Goal: Task Accomplishment & Management: Use online tool/utility

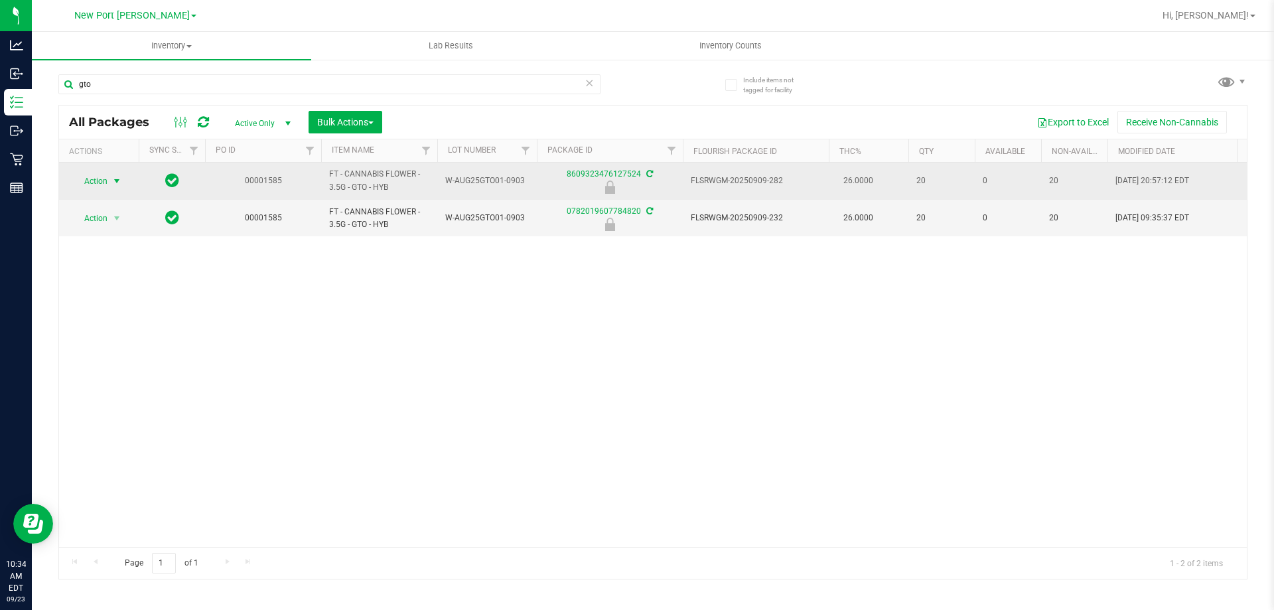
click at [86, 180] on span "Action" at bounding box center [90, 181] width 36 height 19
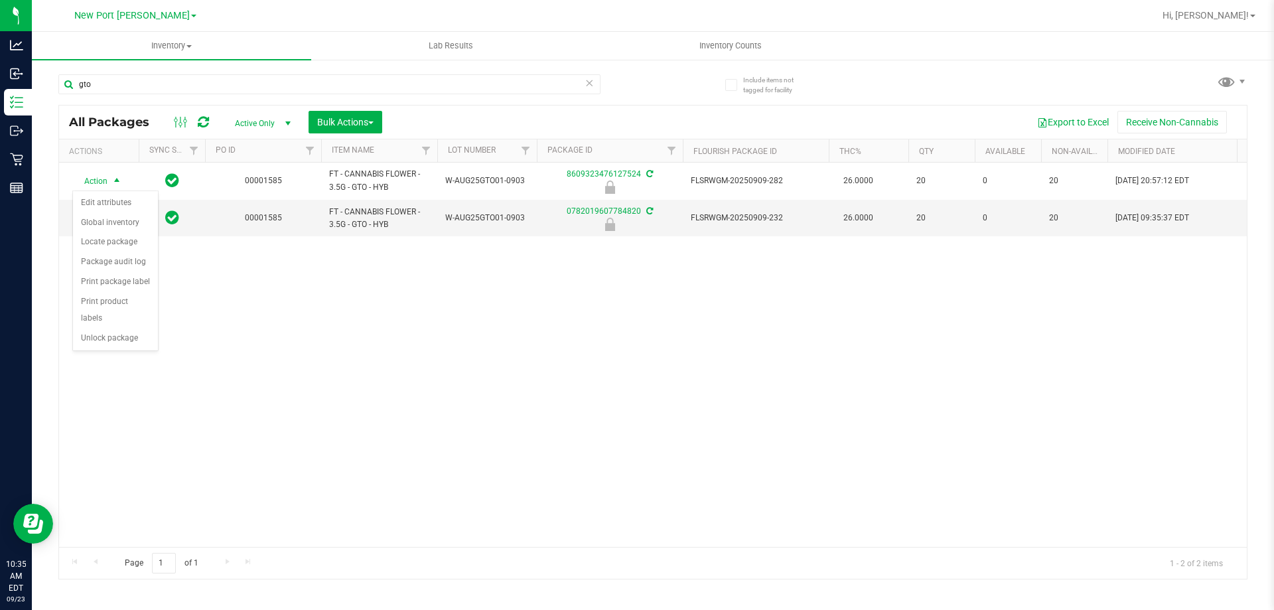
click at [285, 303] on div "Action Action Edit attributes Global inventory Locate package Package audit log…" at bounding box center [653, 355] width 1188 height 384
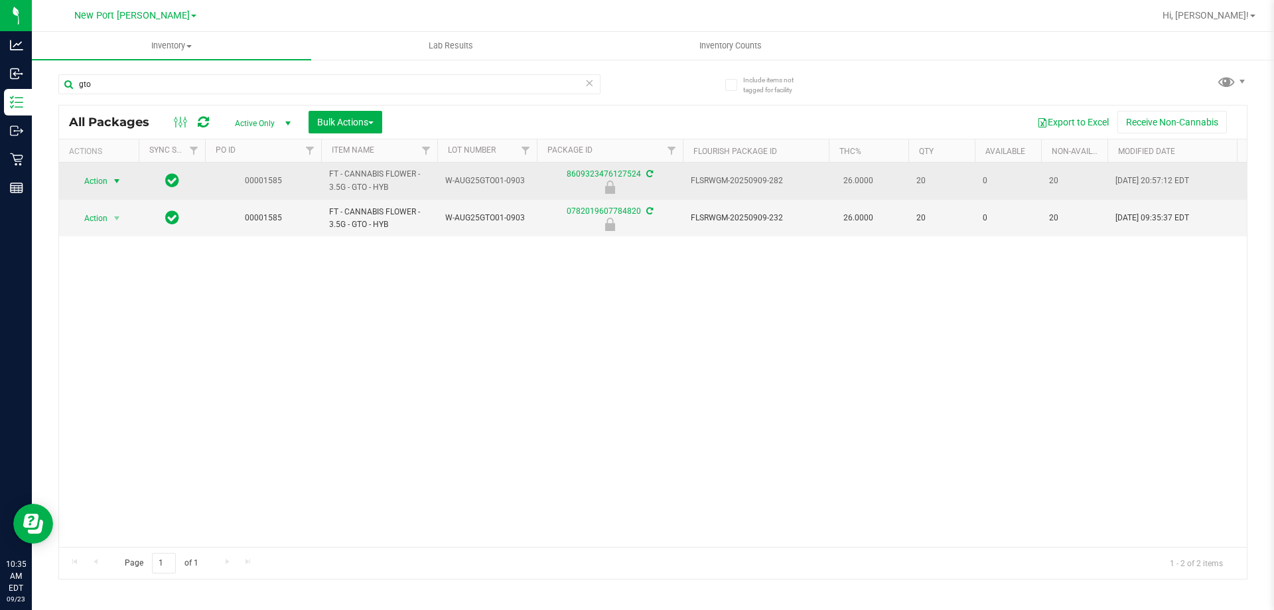
click at [103, 178] on span "Action" at bounding box center [90, 181] width 36 height 19
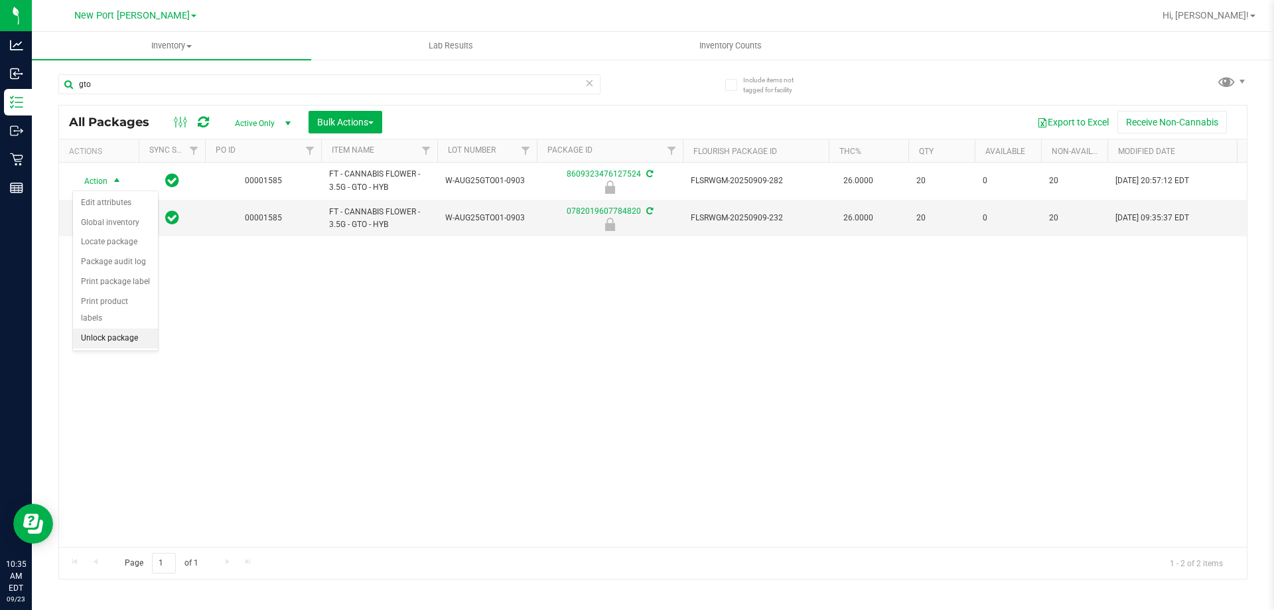
click at [110, 328] on li "Unlock package" at bounding box center [115, 338] width 85 height 20
click at [94, 219] on span "Action" at bounding box center [90, 217] width 36 height 19
click at [103, 336] on li "Lock package" at bounding box center [124, 338] width 103 height 20
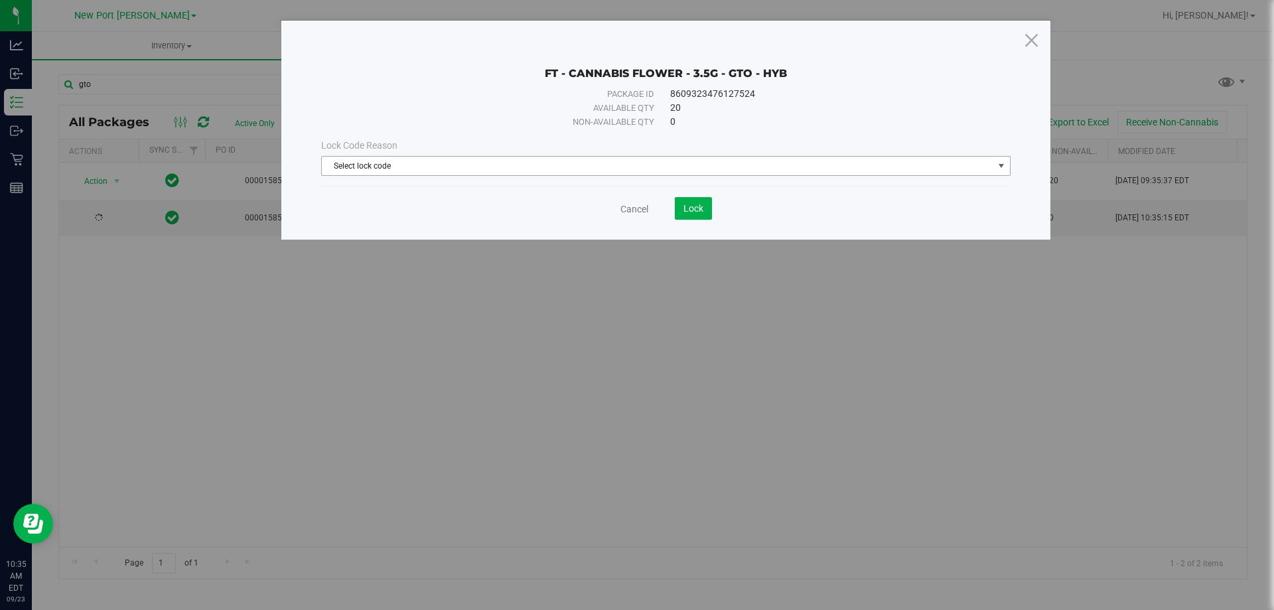
click at [534, 168] on span "Select lock code" at bounding box center [657, 166] width 671 height 19
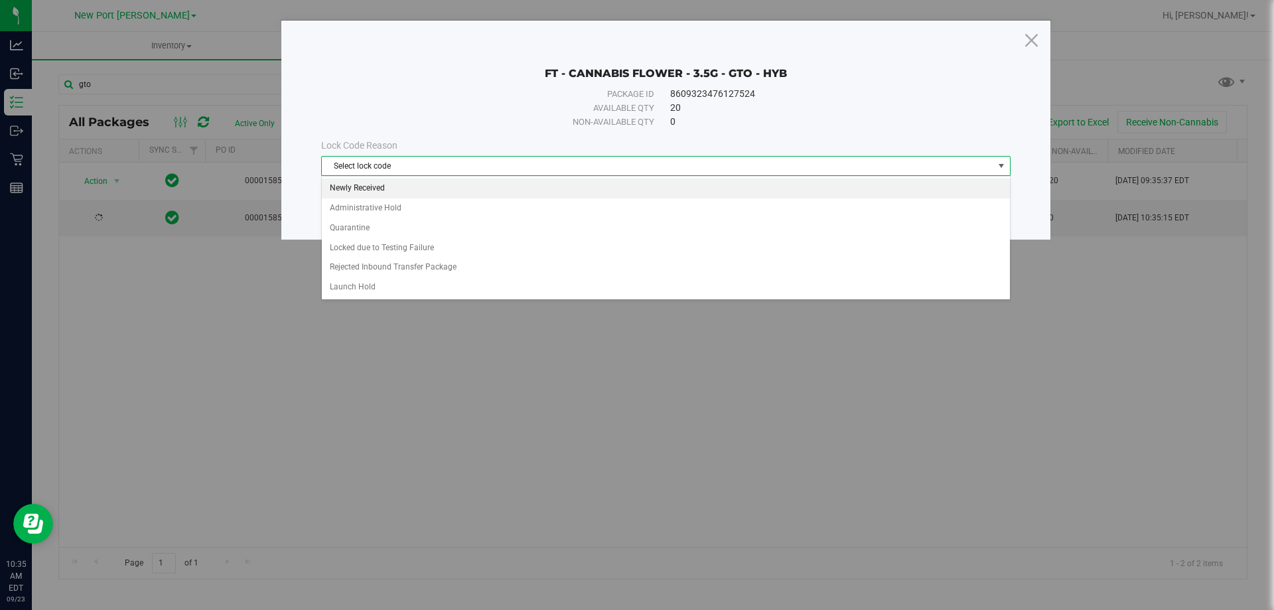
click at [356, 187] on li "Newly Received" at bounding box center [666, 188] width 688 height 20
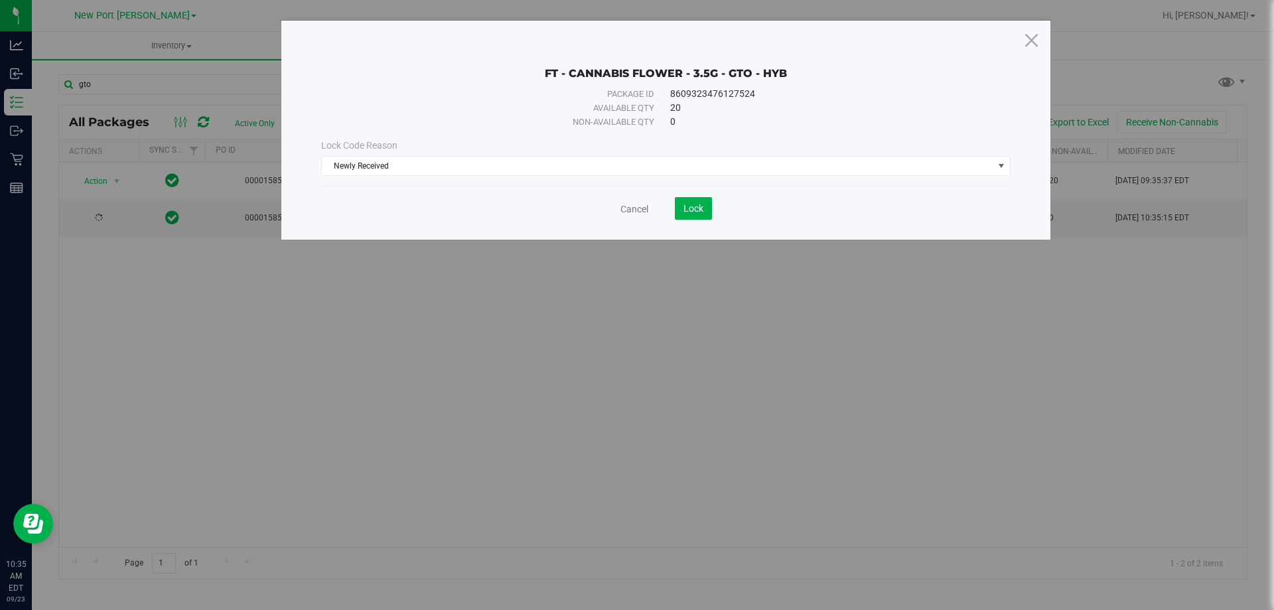
click at [519, 155] on div "Lock Code Reason Newly Received Select lock code Newly Received Administrative …" at bounding box center [665, 157] width 709 height 37
click at [519, 160] on span "Newly Received" at bounding box center [657, 166] width 671 height 19
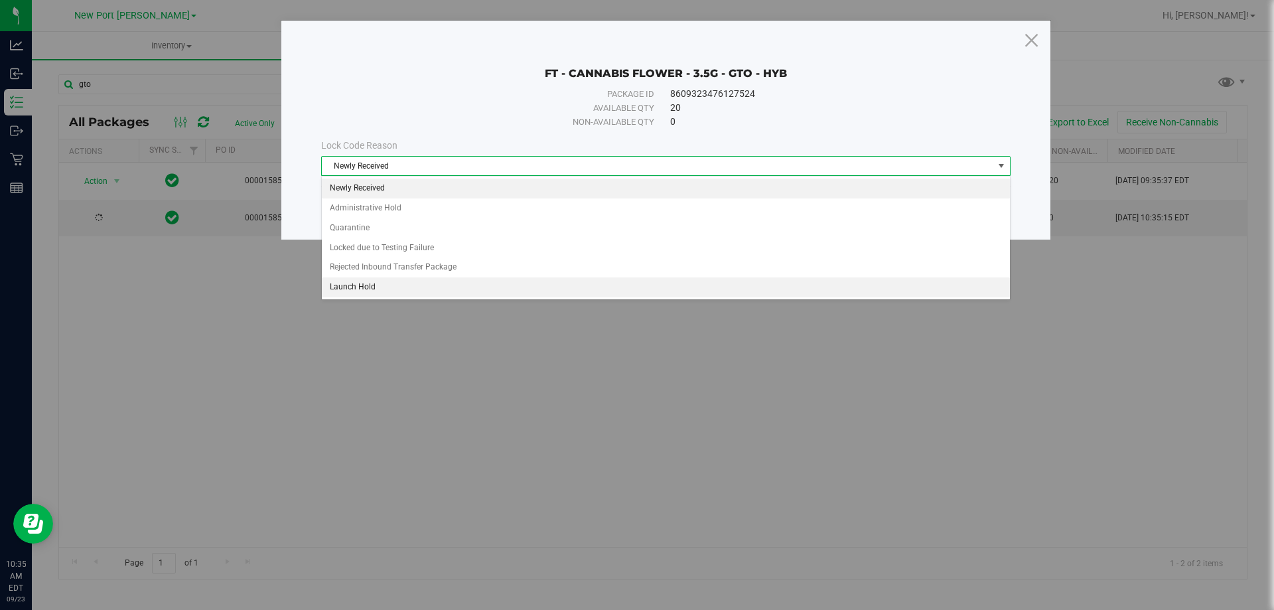
click at [368, 291] on li "Launch Hold" at bounding box center [666, 287] width 688 height 20
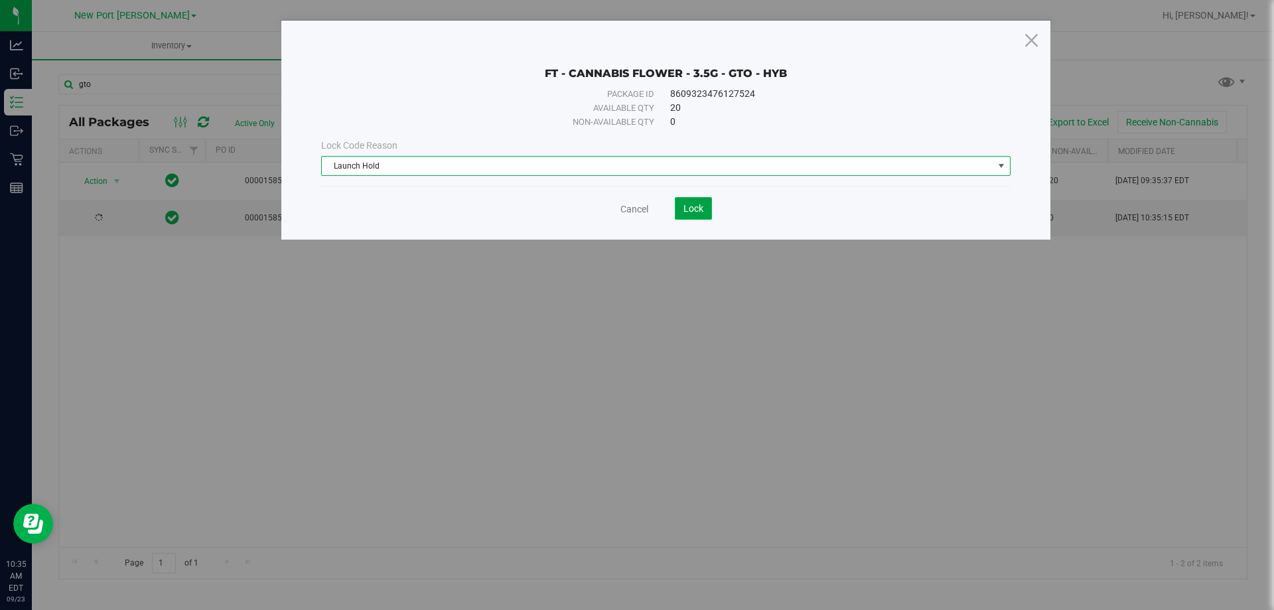
click at [691, 204] on span "Lock" at bounding box center [693, 208] width 20 height 11
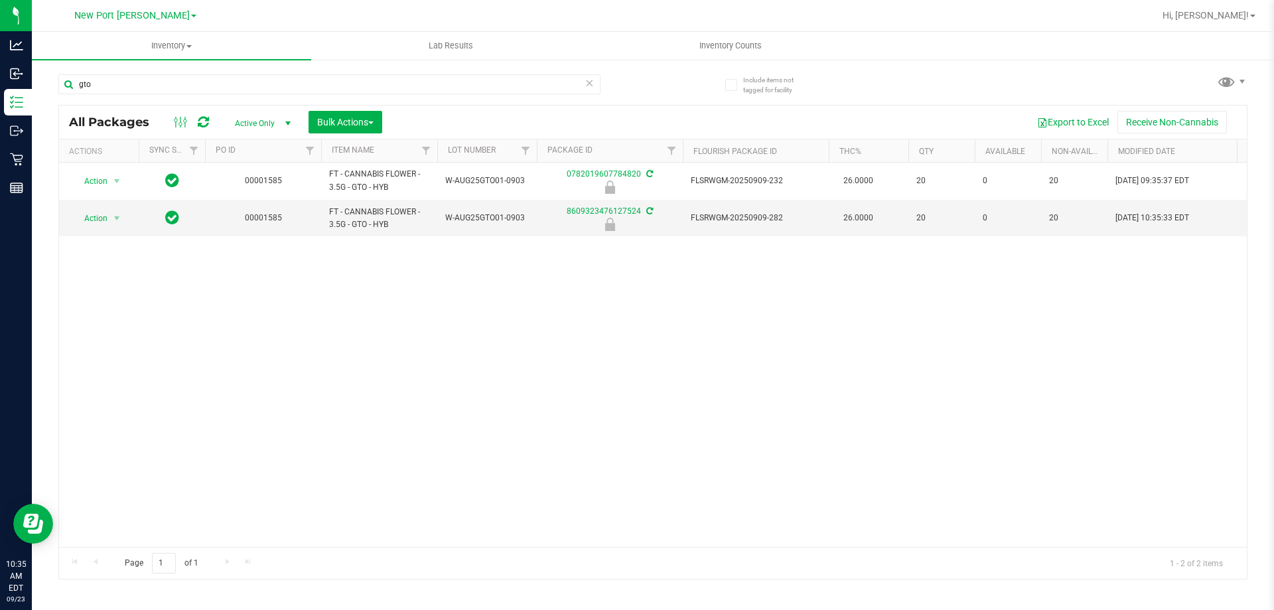
click at [510, 318] on div "Action Action Edit attributes Global inventory Locate package Package audit log…" at bounding box center [653, 355] width 1188 height 384
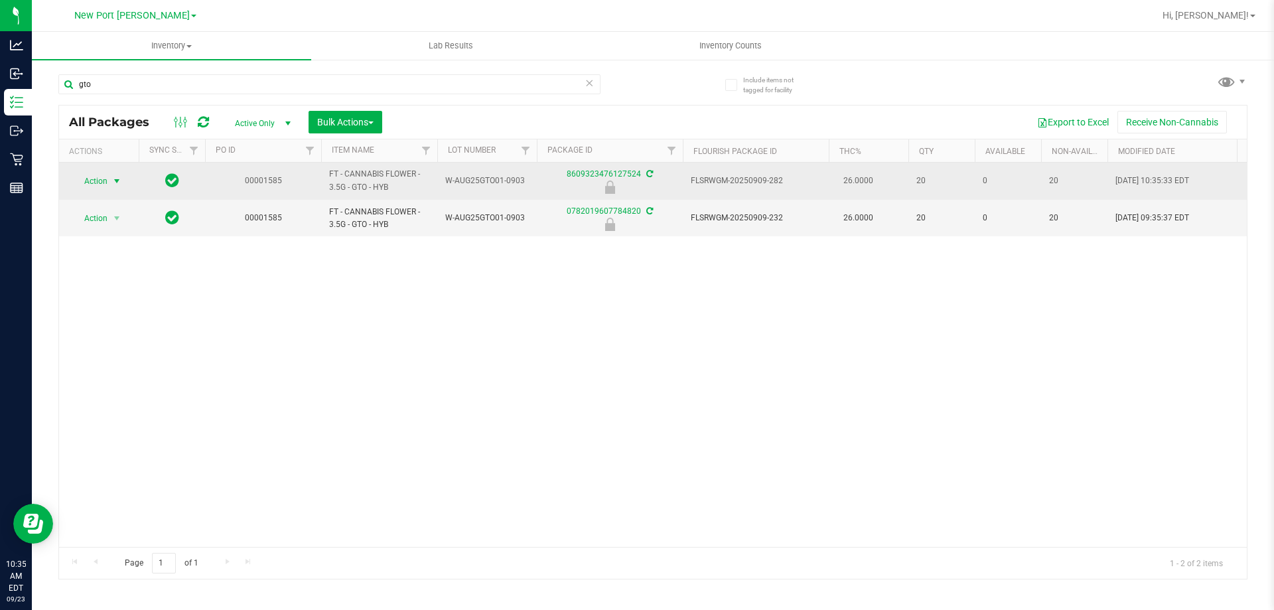
click at [109, 176] on span "select" at bounding box center [117, 181] width 17 height 19
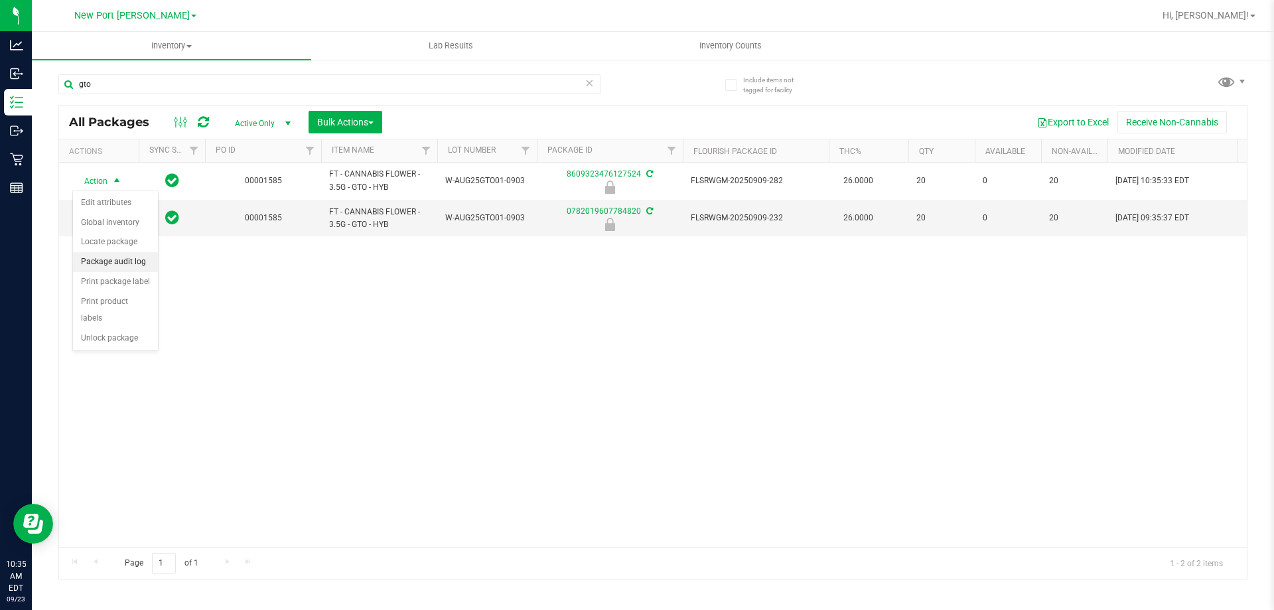
click at [113, 259] on li "Package audit log" at bounding box center [115, 262] width 85 height 20
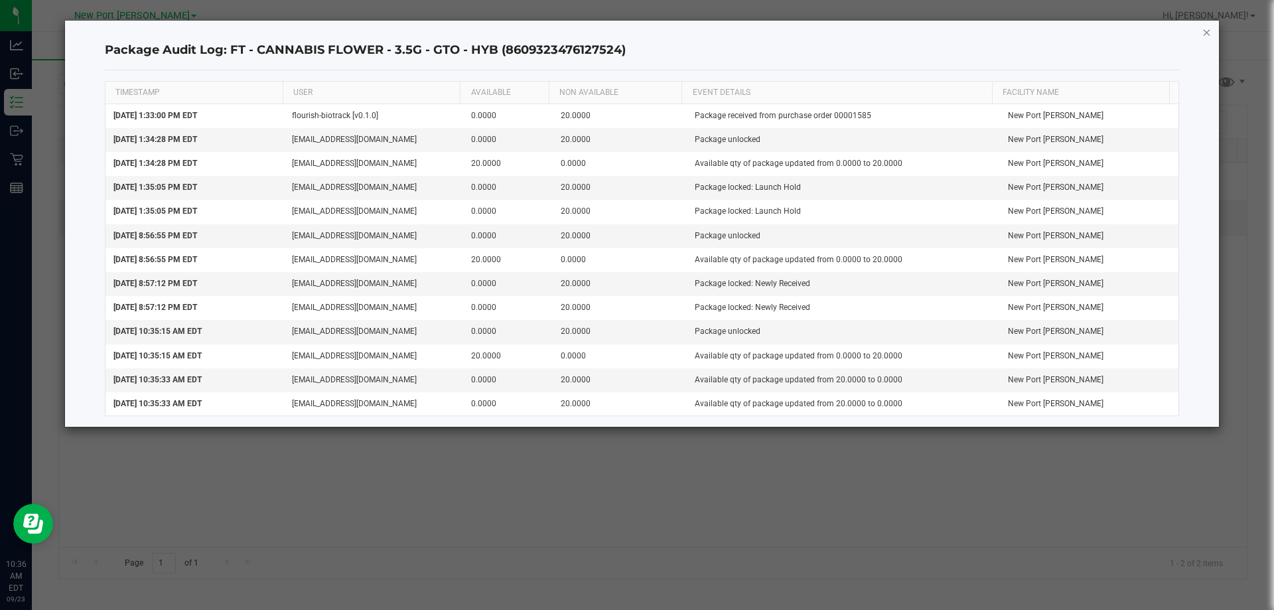
click at [1207, 27] on icon "button" at bounding box center [1206, 32] width 9 height 16
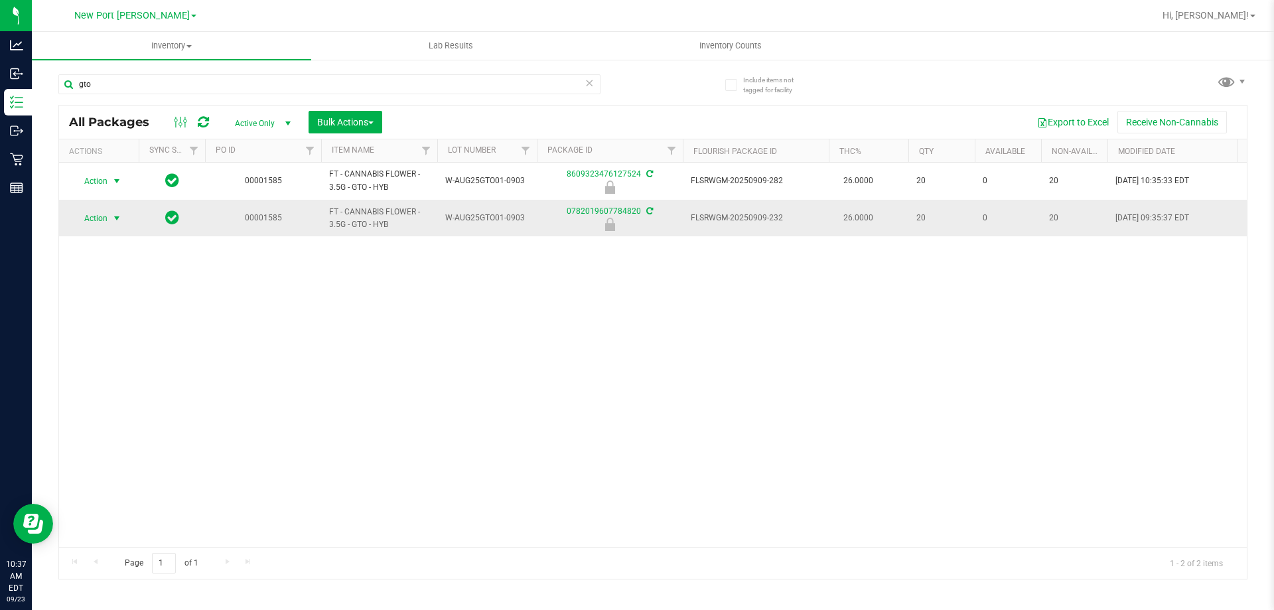
click at [110, 216] on span "select" at bounding box center [117, 218] width 17 height 19
click at [105, 301] on li "Package audit log" at bounding box center [115, 299] width 85 height 20
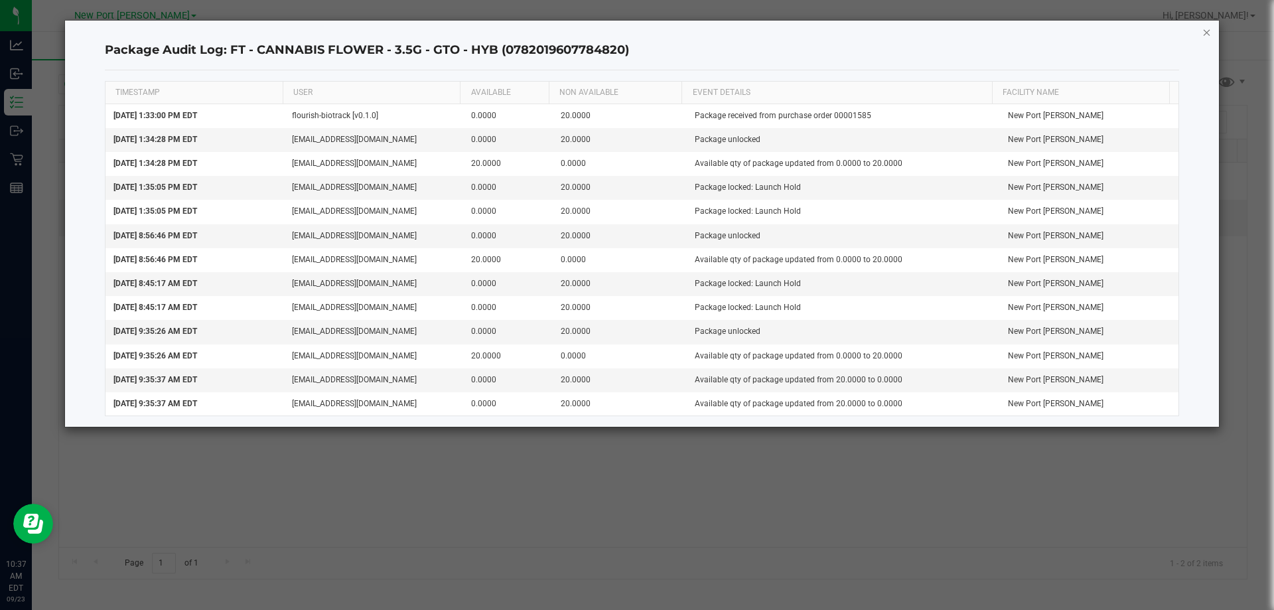
click at [1205, 31] on icon "button" at bounding box center [1206, 32] width 9 height 16
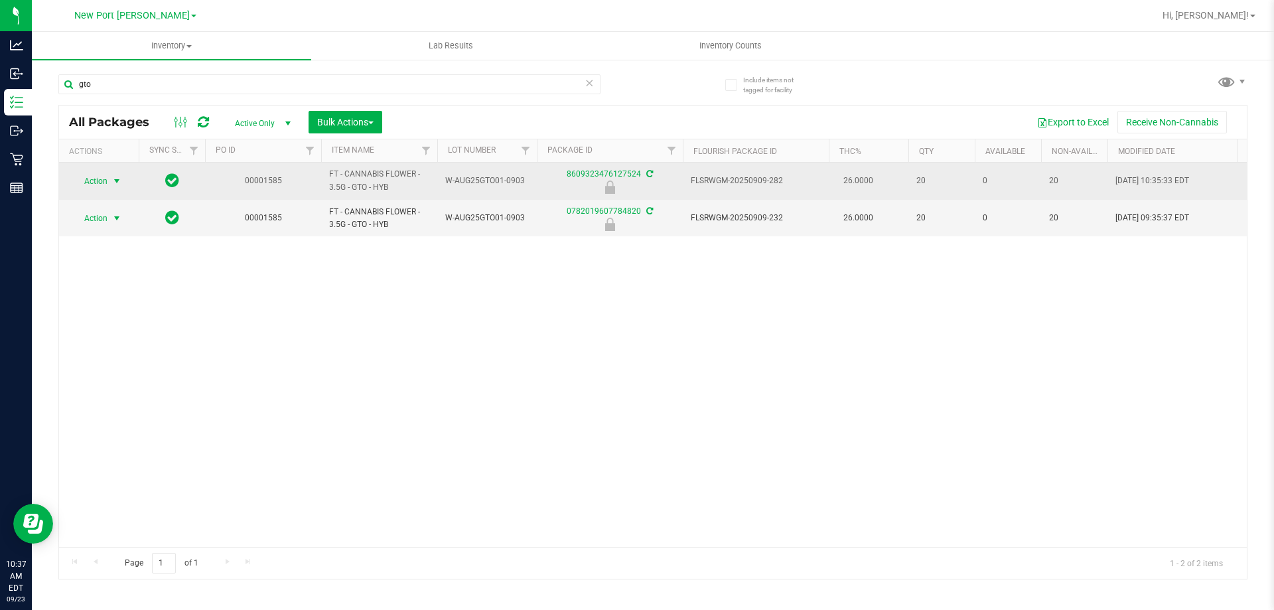
click at [100, 175] on span "Action" at bounding box center [90, 181] width 36 height 19
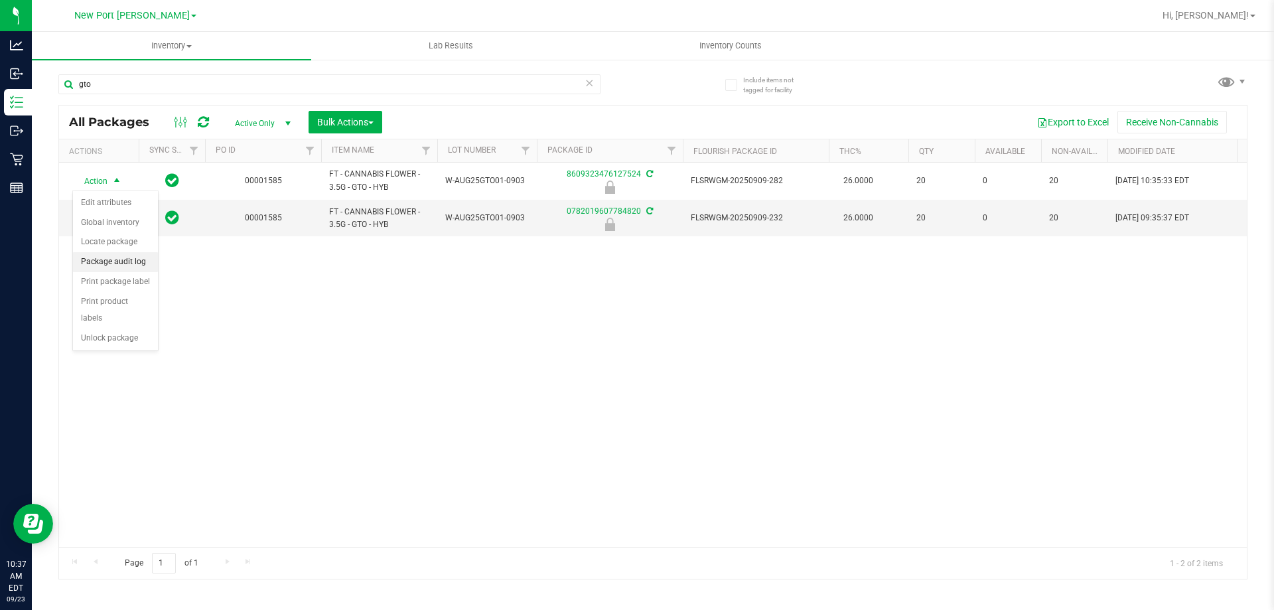
click at [117, 265] on li "Package audit log" at bounding box center [115, 262] width 85 height 20
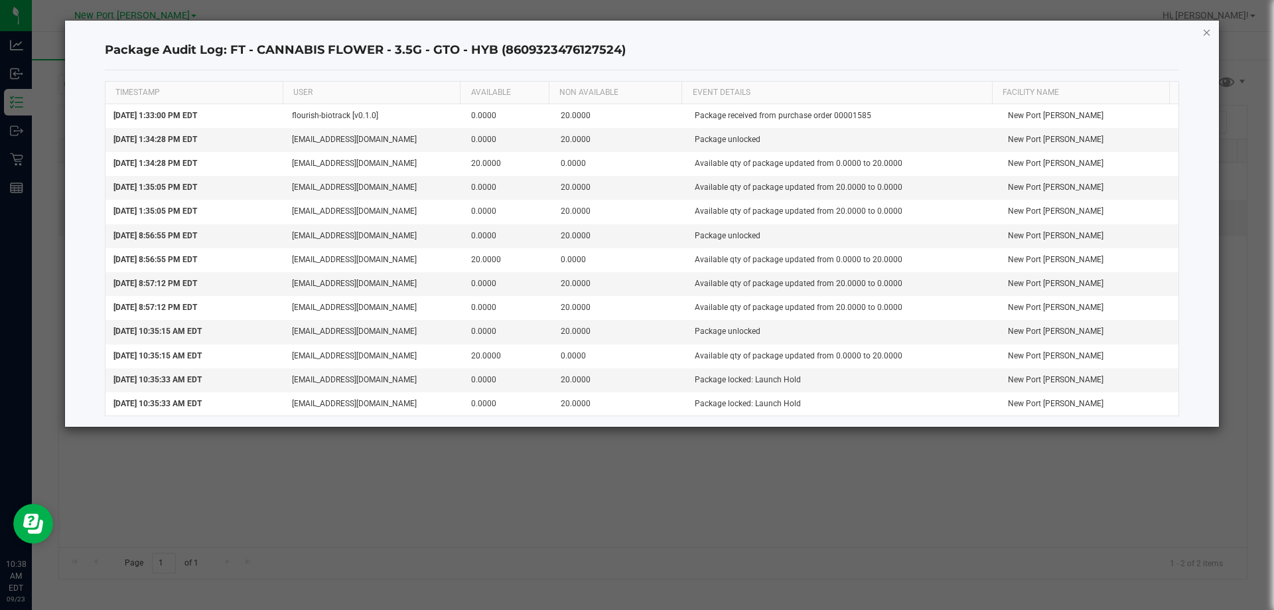
click at [1205, 29] on icon "button" at bounding box center [1206, 32] width 9 height 16
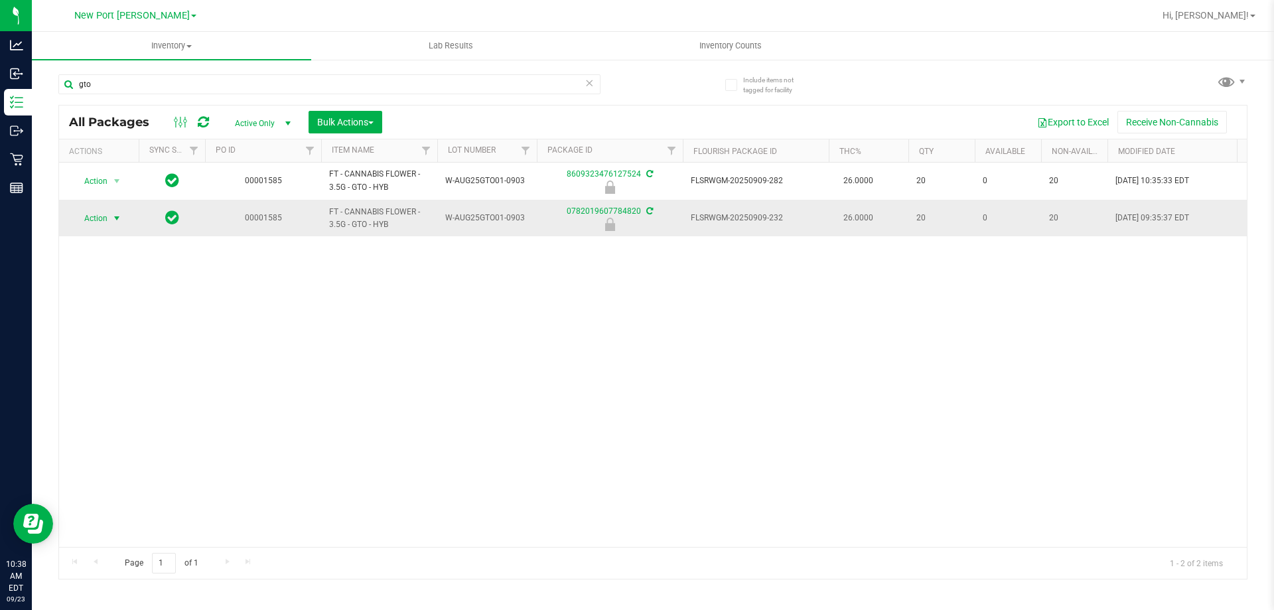
click at [106, 214] on span "Action" at bounding box center [90, 218] width 36 height 19
click at [113, 295] on li "Package audit log" at bounding box center [115, 299] width 85 height 20
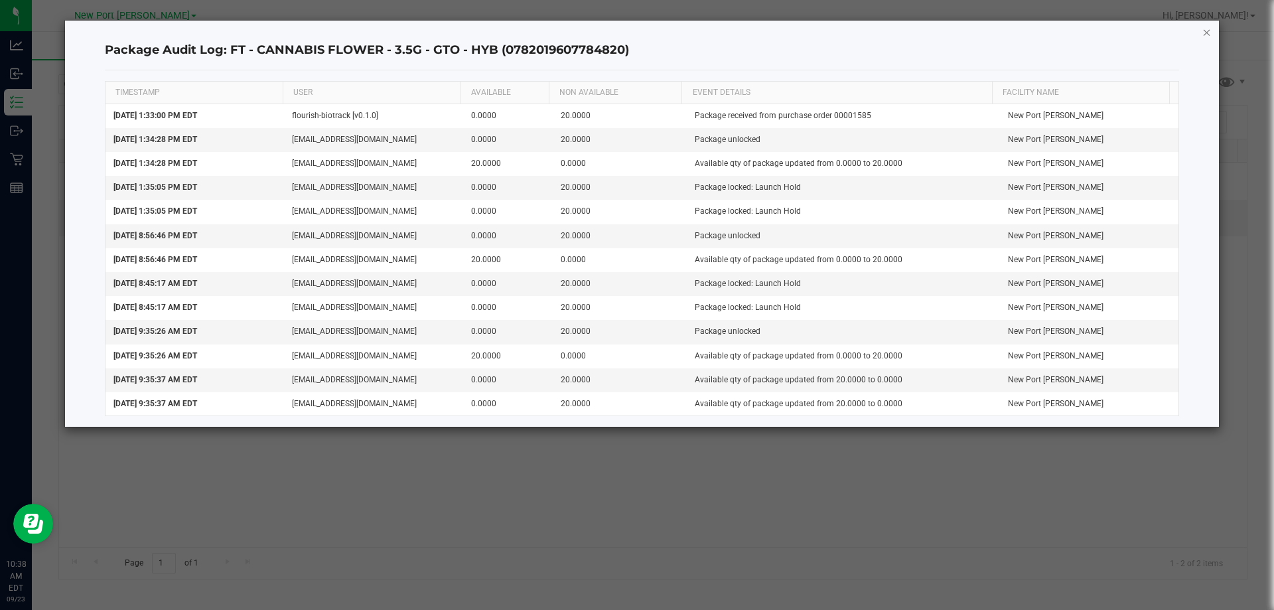
click at [1207, 29] on icon "button" at bounding box center [1206, 32] width 9 height 16
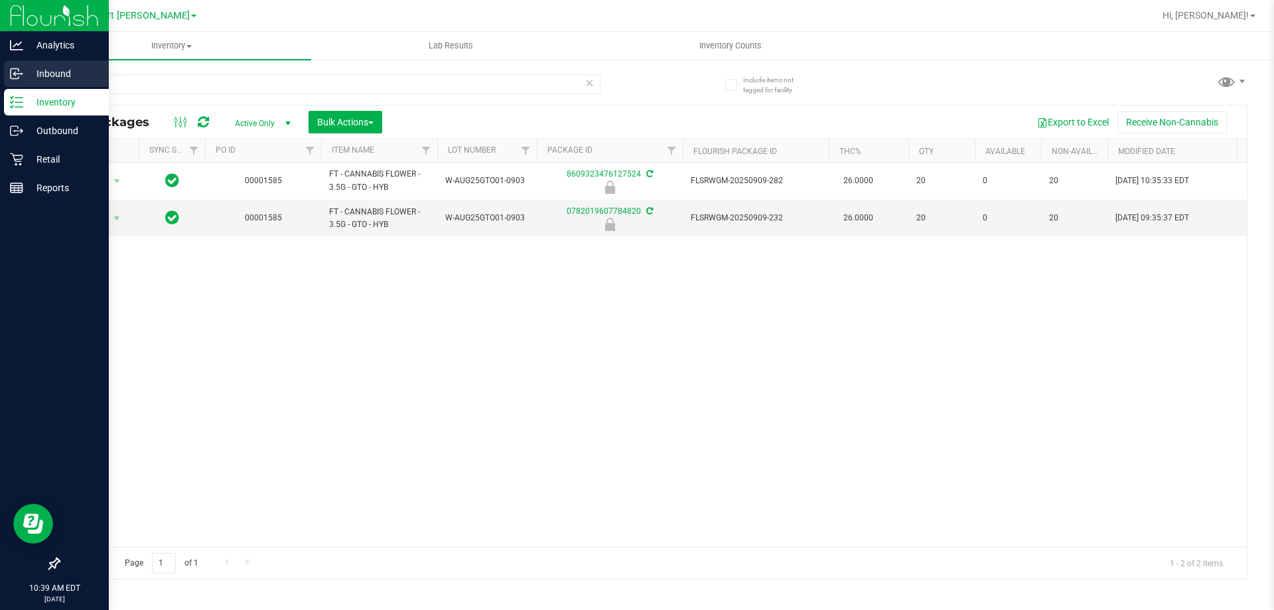
click at [49, 80] on p "Inbound" at bounding box center [63, 74] width 80 height 16
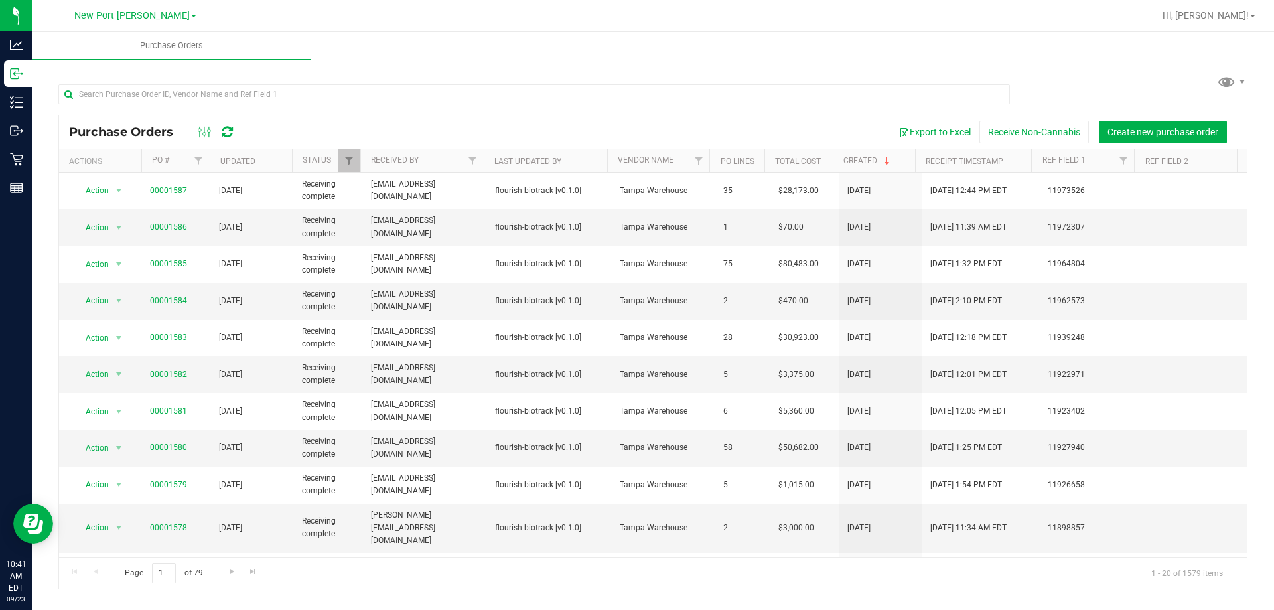
drag, startPoint x: 707, startPoint y: 143, endPoint x: 501, endPoint y: 48, distance: 226.2
click at [501, 48] on ul "Purchase Orders" at bounding box center [669, 46] width 1274 height 29
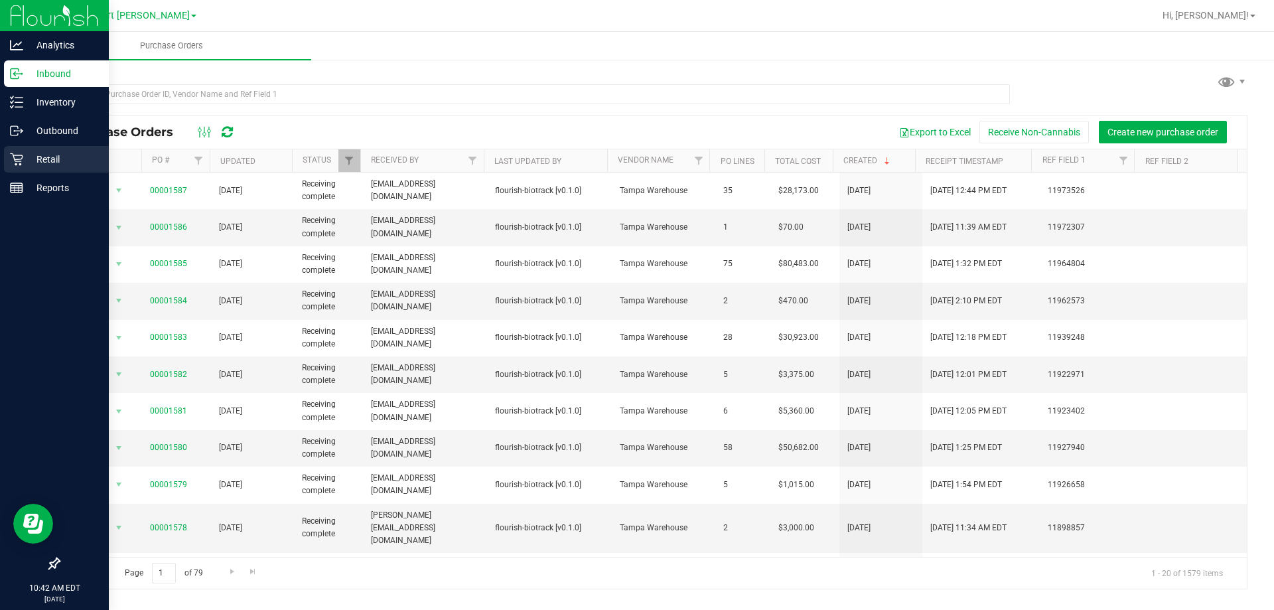
click at [23, 159] on icon at bounding box center [16, 159] width 13 height 13
